Goal: Transaction & Acquisition: Purchase product/service

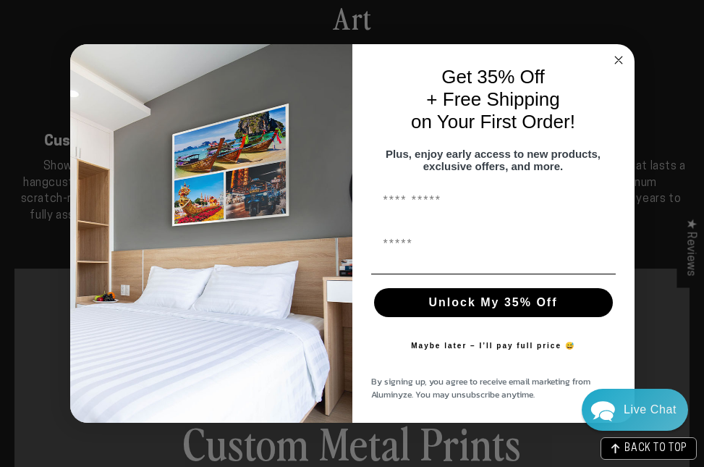
scroll to position [438, 0]
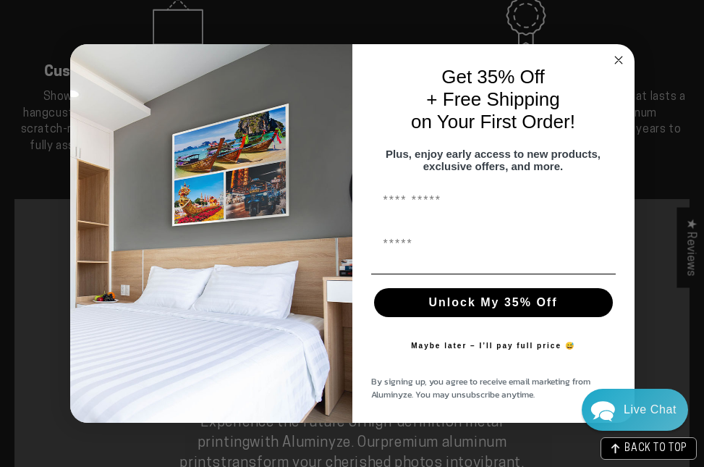
click at [139, 54] on circle "Close dialog" at bounding box center [618, 59] width 17 height 17
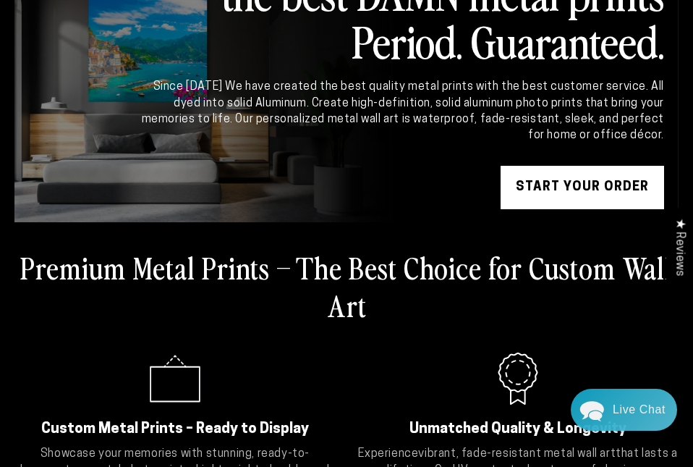
scroll to position [0, 0]
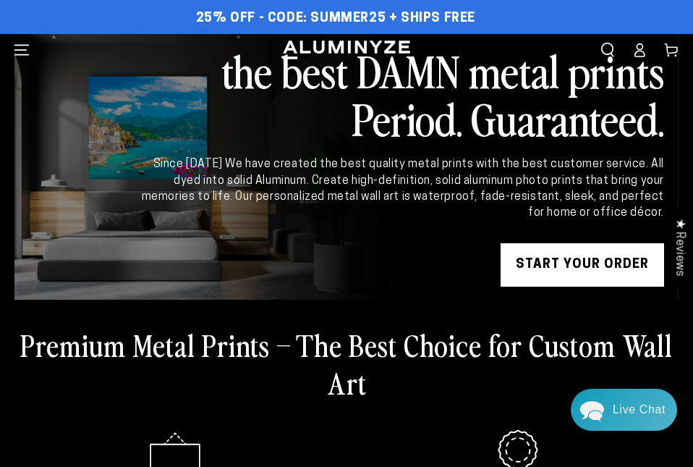
click at [139, 242] on link "START YOUR Order" at bounding box center [583, 264] width 164 height 43
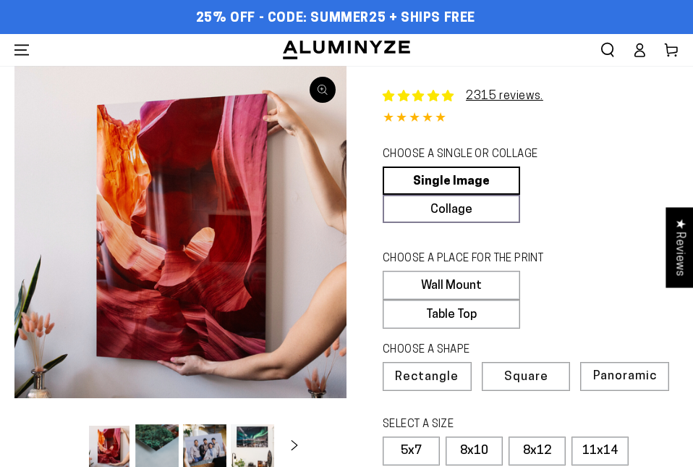
select select "**********"
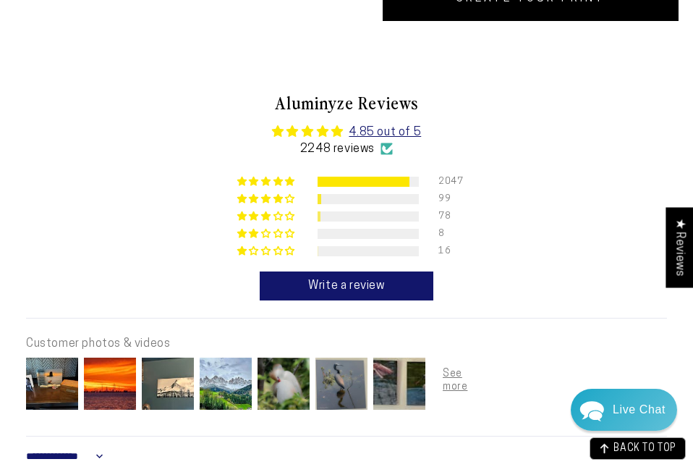
scroll to position [723, 0]
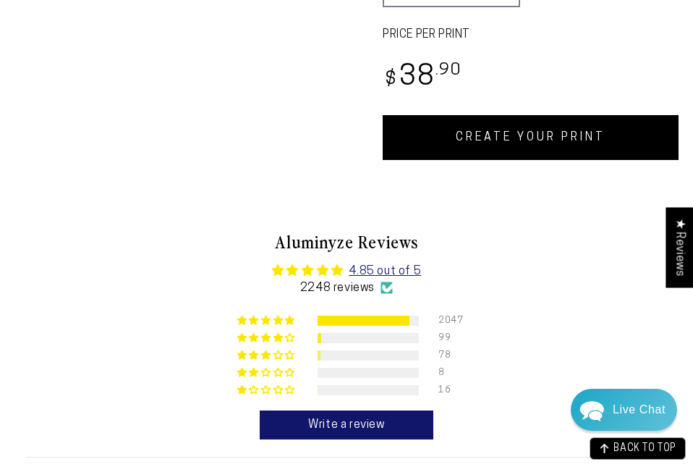
click at [498, 150] on link "CREATE YOUR PRINT" at bounding box center [531, 137] width 296 height 45
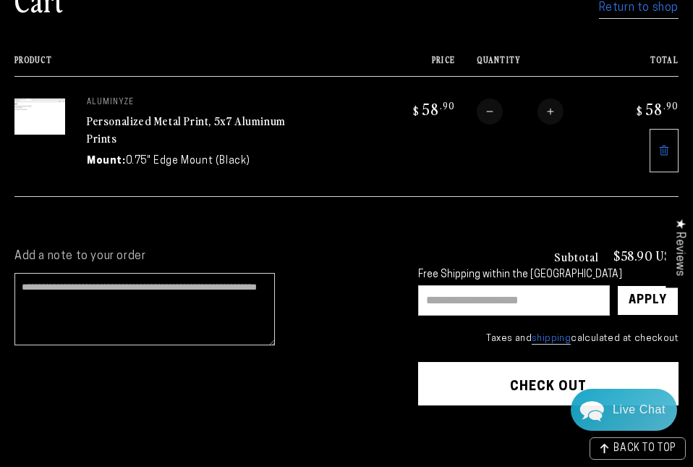
scroll to position [145, 0]
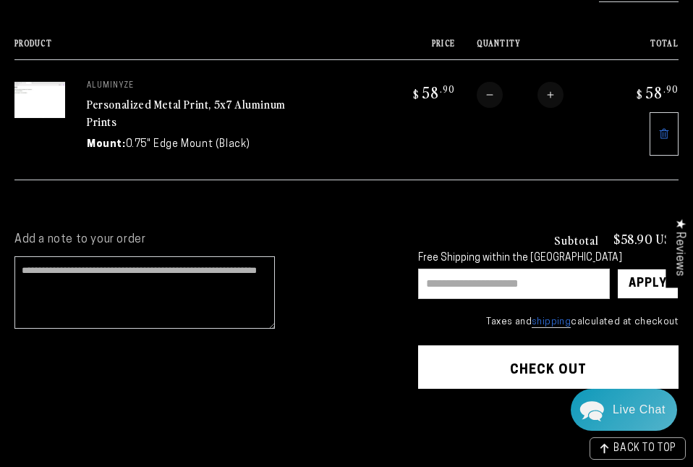
click at [521, 355] on button "Check out" at bounding box center [548, 366] width 260 height 43
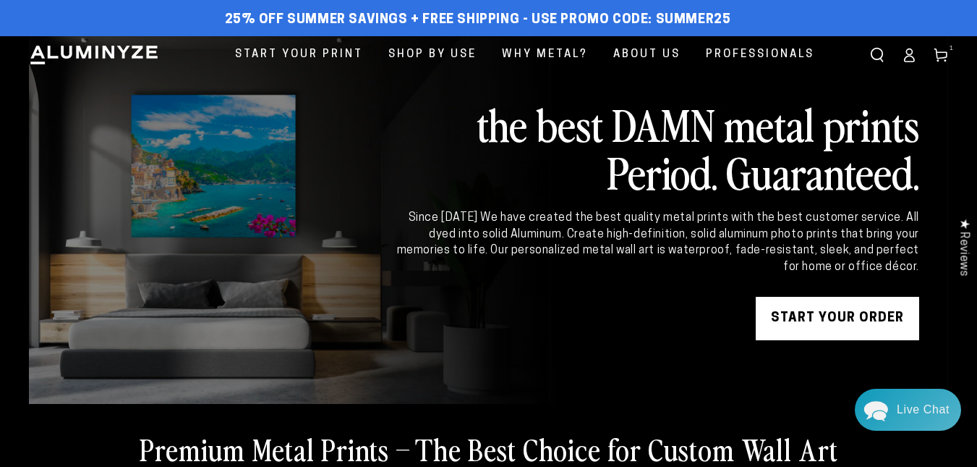
click at [867, 314] on link "START YOUR Order" at bounding box center [838, 318] width 164 height 43
click at [948, 58] on icon at bounding box center [941, 55] width 14 height 14
